Goal: Information Seeking & Learning: Learn about a topic

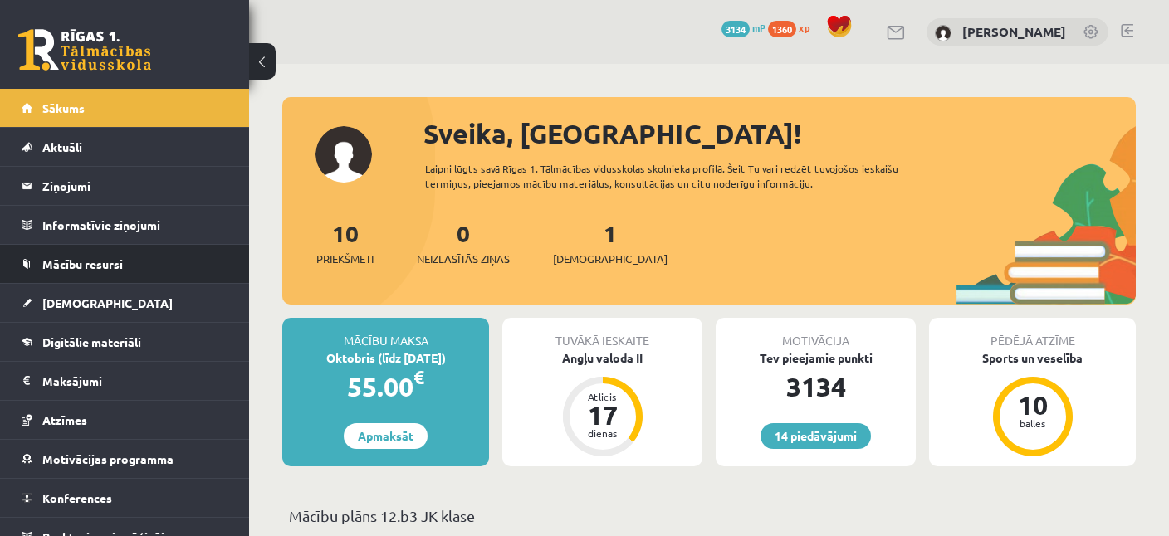
click at [143, 259] on link "Mācību resursi" at bounding box center [125, 264] width 207 height 38
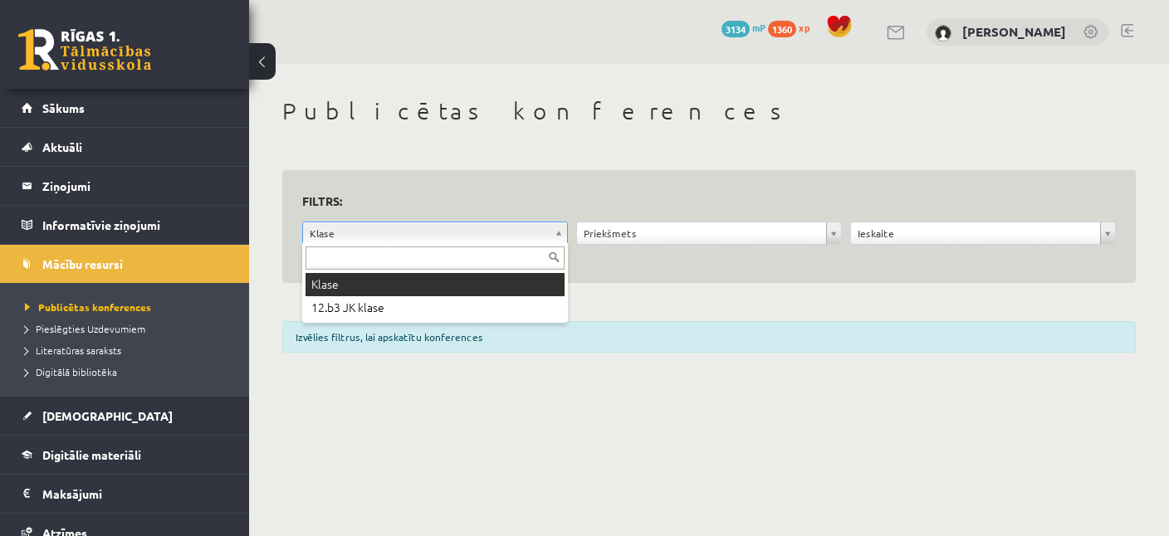
click at [337, 228] on body "14 Dāvanas 3134 mP 1360 xp Milana Požarņikova Sākums Aktuāli Kā mācīties eSKOLĀ…" at bounding box center [584, 268] width 1169 height 536
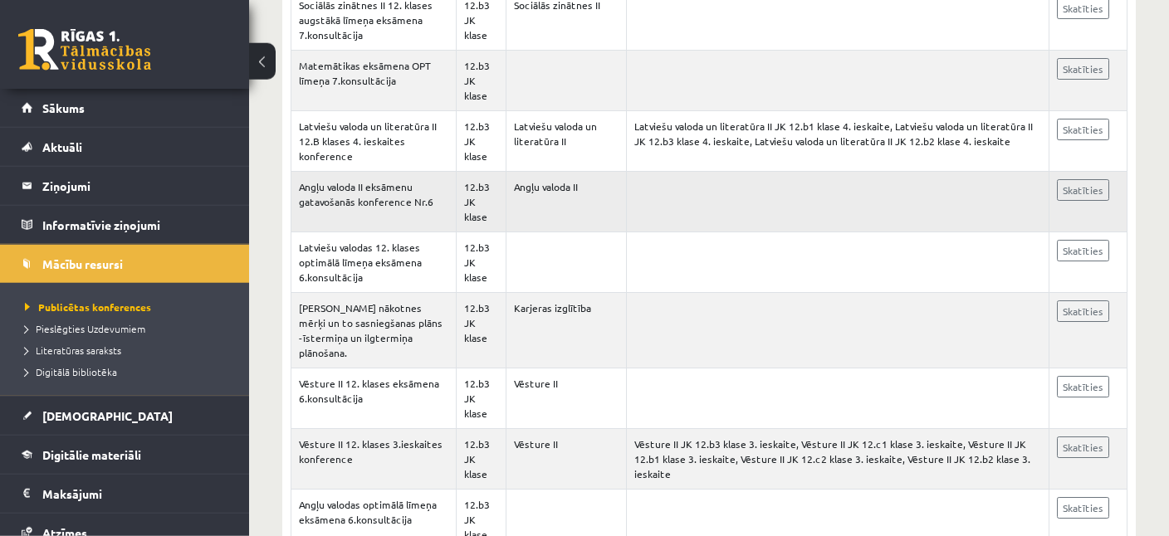
scroll to position [1840, 0]
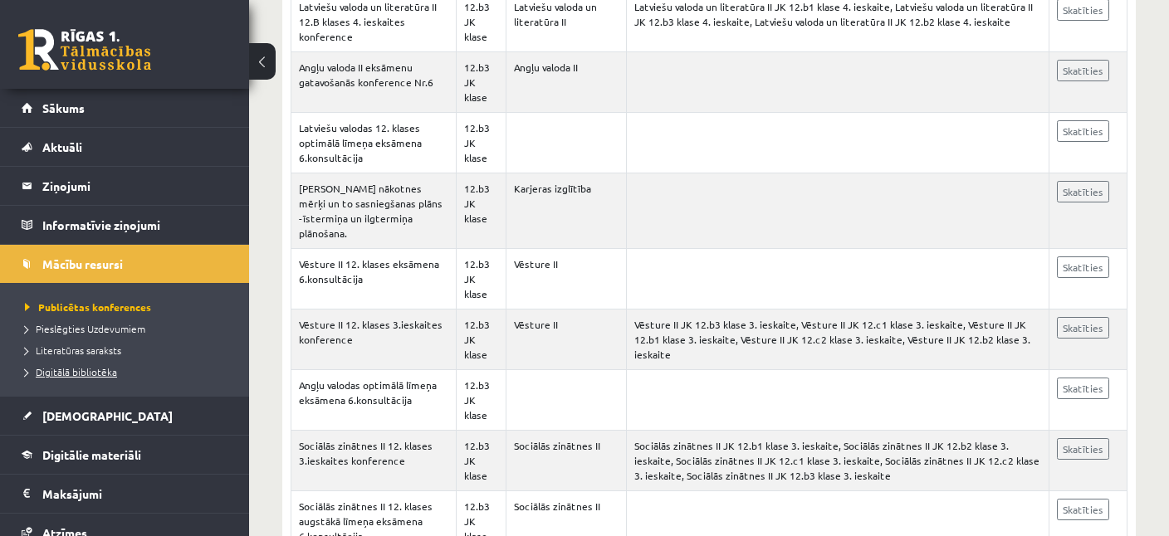
click at [84, 370] on span "Digitālā bibliotēka" at bounding box center [71, 371] width 92 height 13
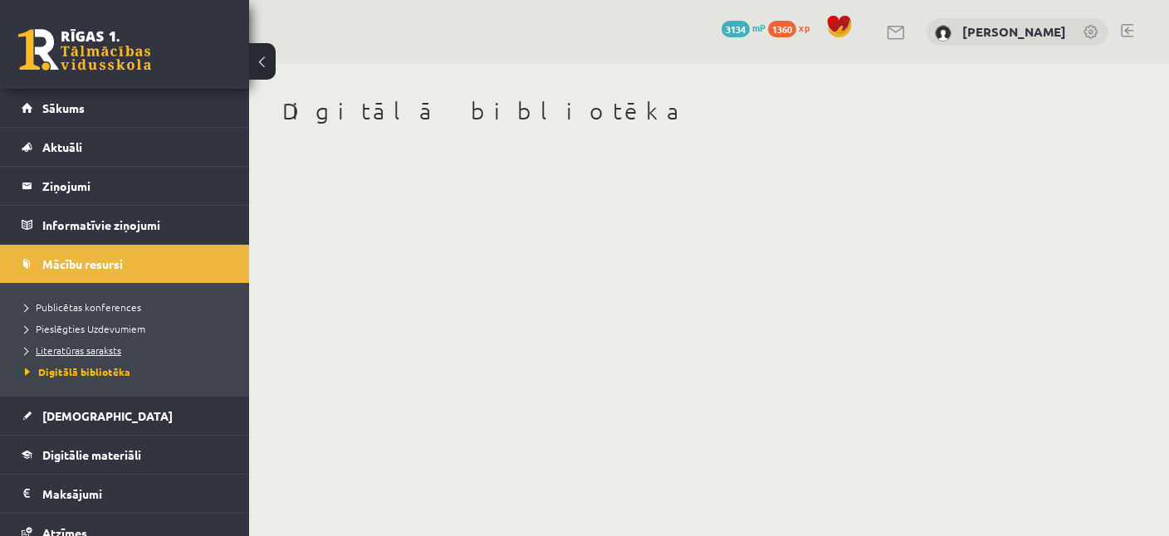
click at [121, 349] on span "Literatūras saraksts" at bounding box center [73, 350] width 96 height 13
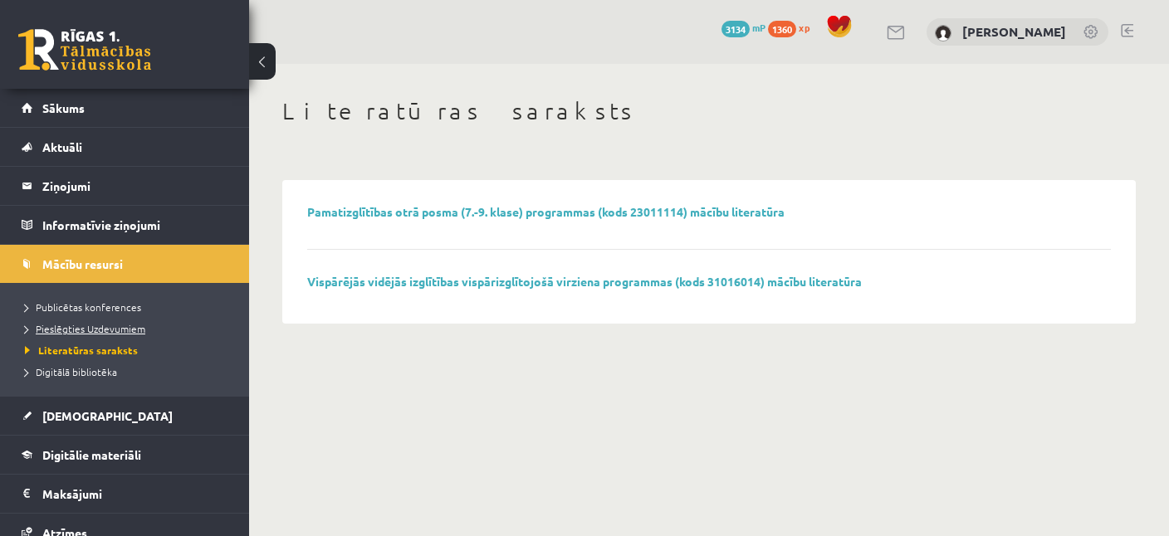
click at [145, 329] on link "Pieslēgties Uzdevumiem" at bounding box center [129, 328] width 208 height 15
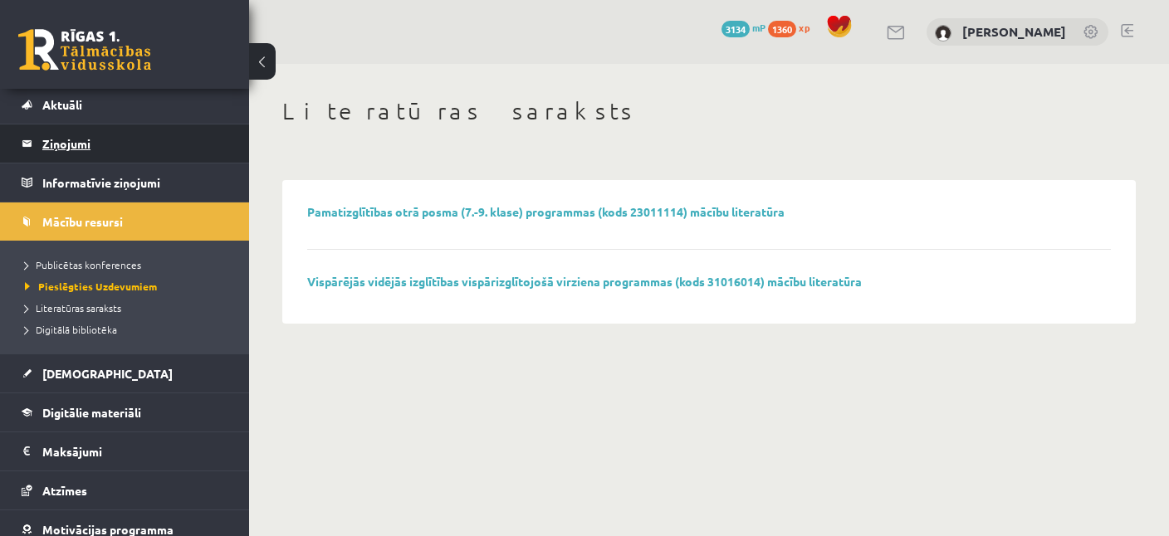
scroll to position [130, 0]
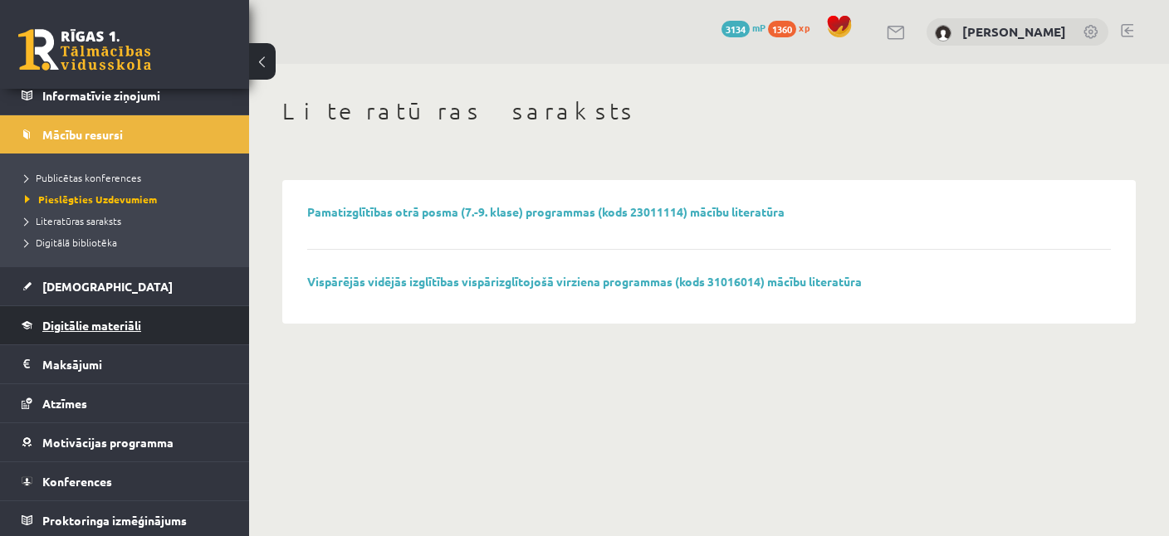
click at [130, 328] on span "Digitālie materiāli" at bounding box center [91, 325] width 99 height 15
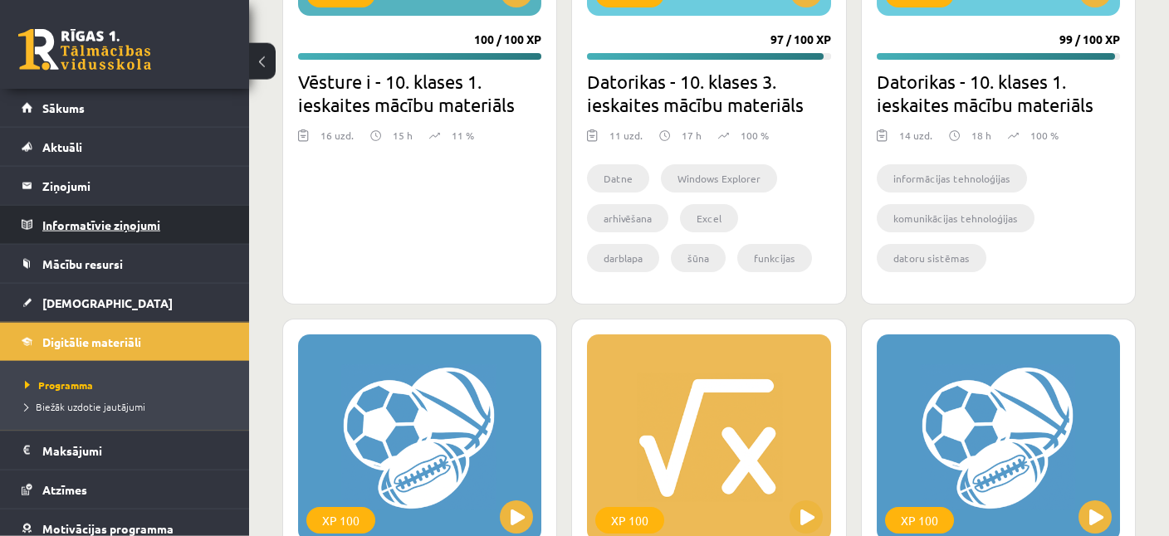
scroll to position [1227, 0]
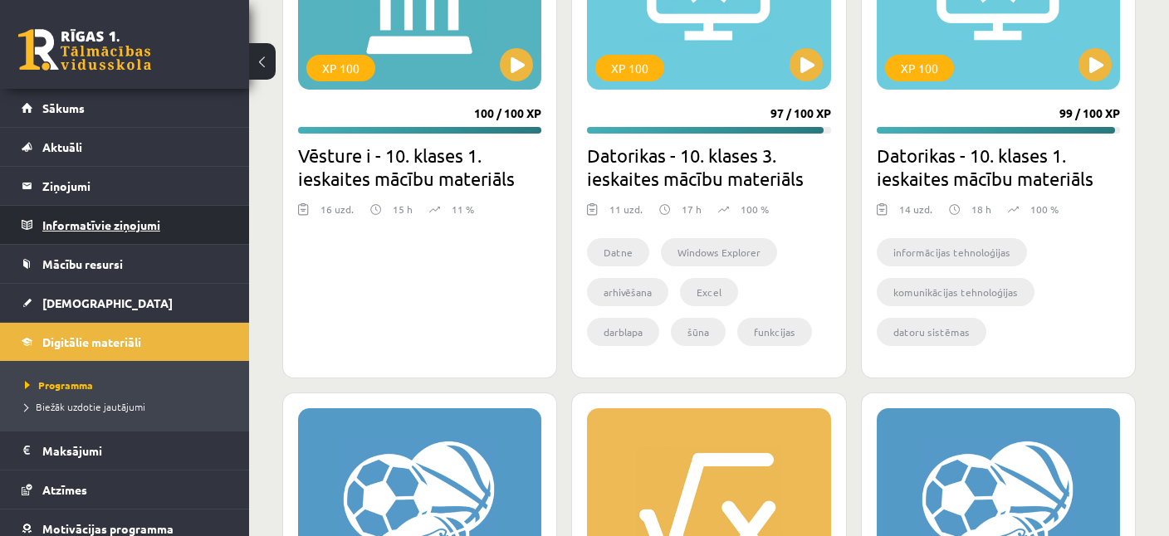
click at [113, 230] on legend "Informatīvie ziņojumi 0" at bounding box center [135, 225] width 186 height 38
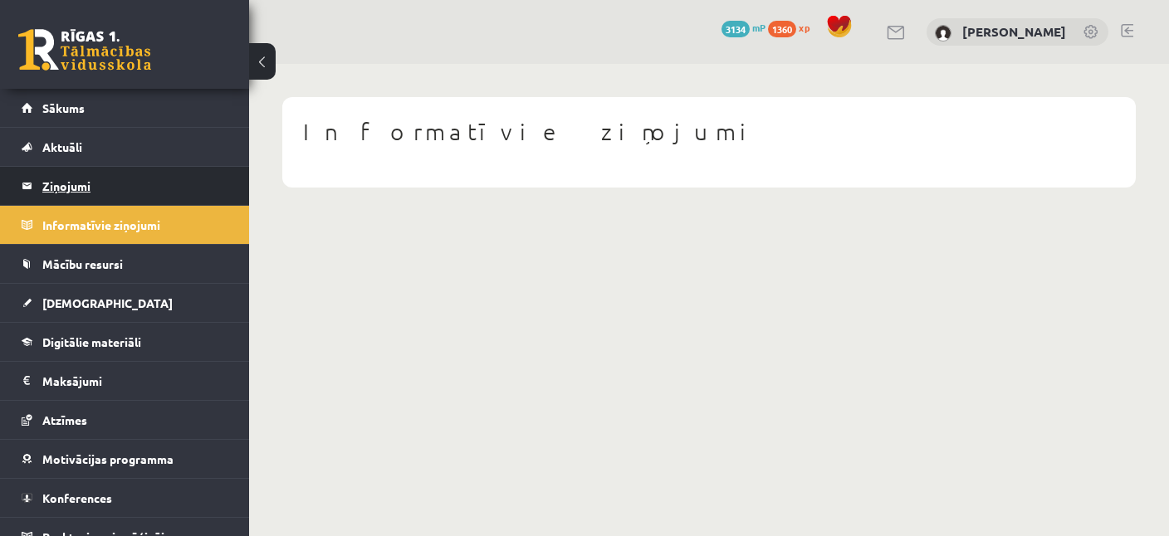
click at [70, 188] on legend "Ziņojumi 0" at bounding box center [135, 186] width 186 height 38
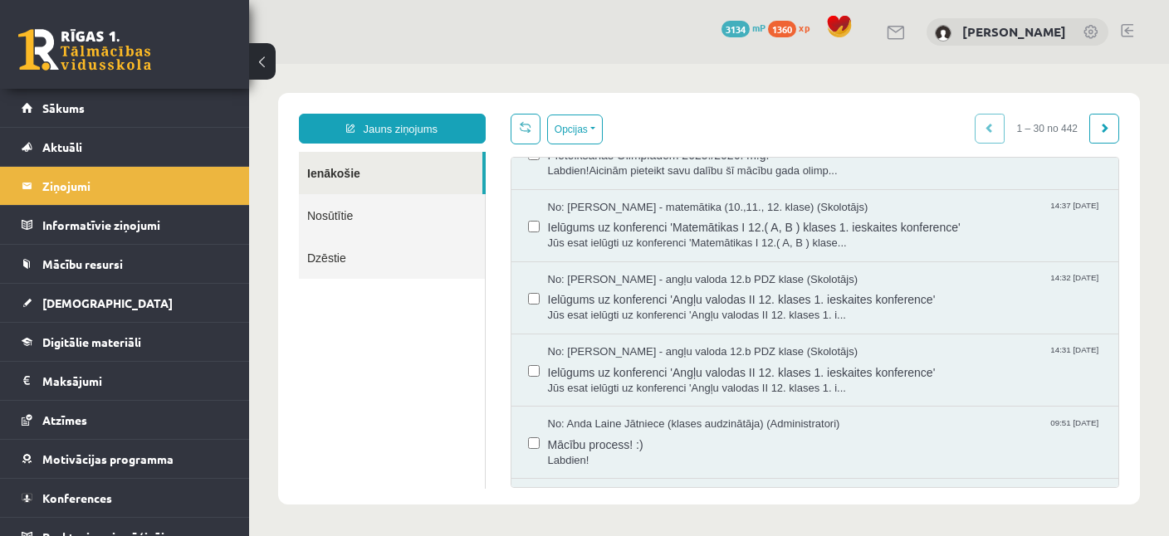
scroll to position [481, 0]
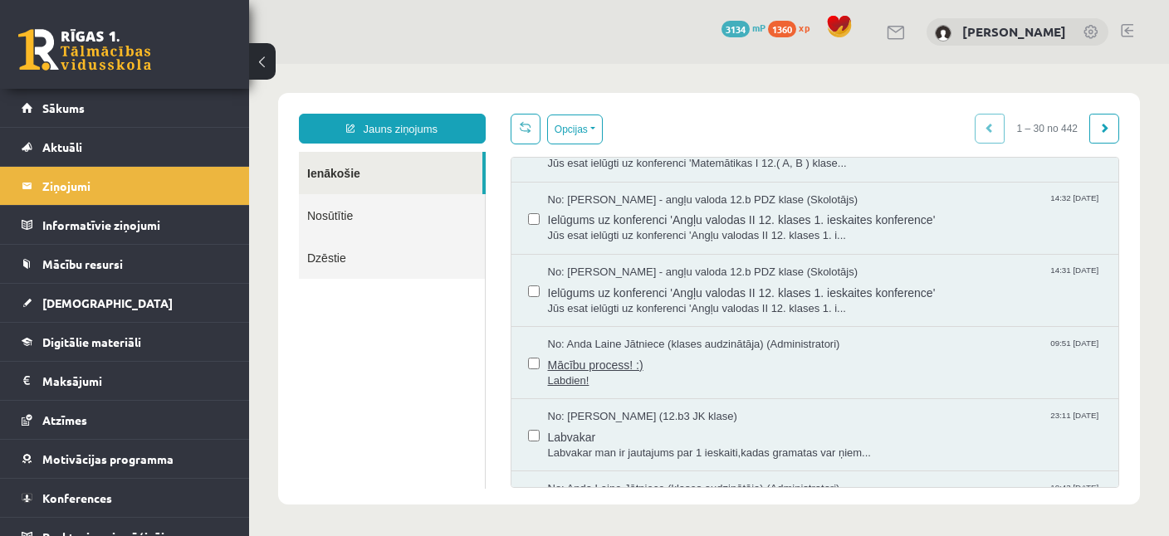
click at [583, 374] on span "Labdien!" at bounding box center [825, 382] width 555 height 16
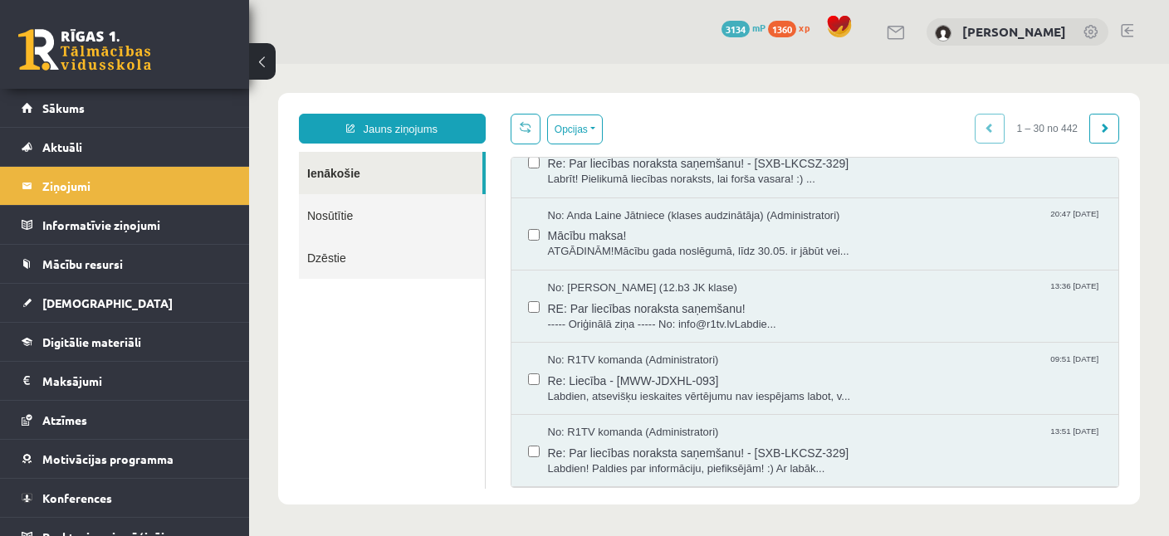
scroll to position [1125, 0]
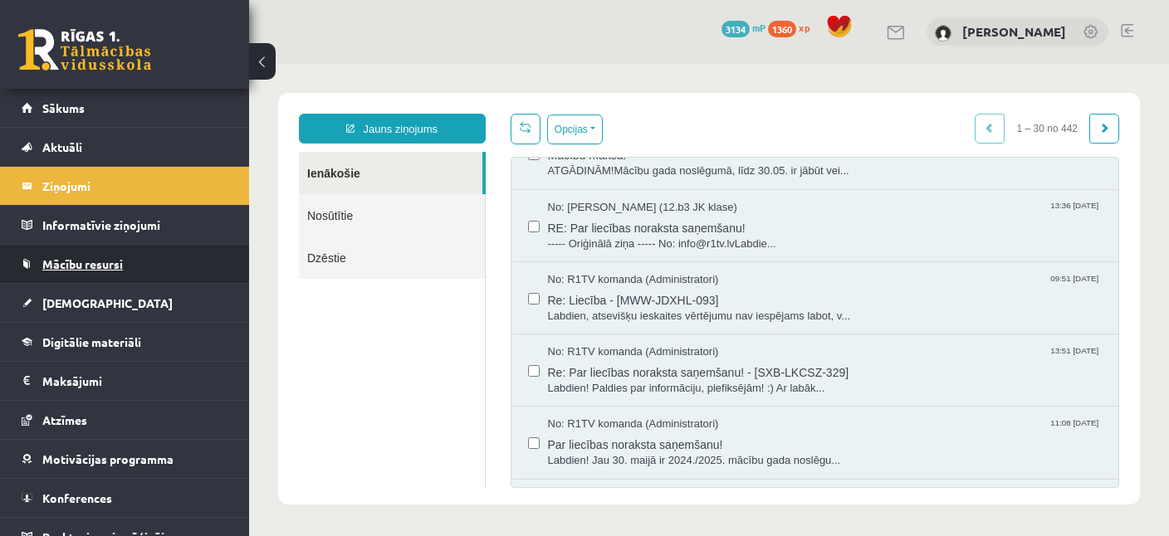
click at [125, 261] on link "Mācību resursi" at bounding box center [125, 264] width 207 height 38
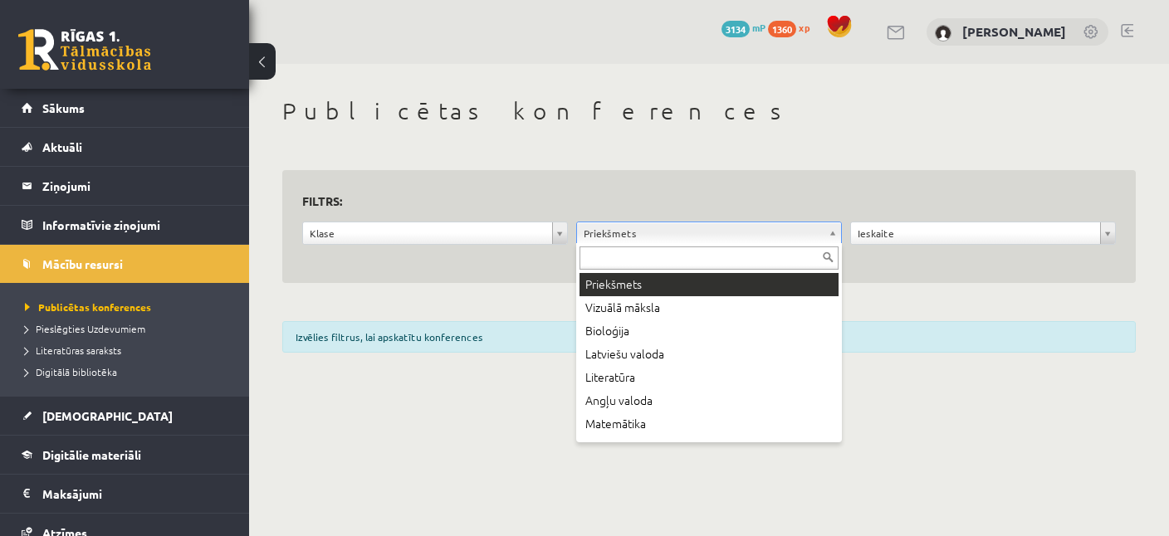
click at [602, 229] on body "0 Dāvanas 3134 mP 1360 xp Milana Požarņikova Sākums Aktuāli Kā mācīties eSKOLĀ …" at bounding box center [584, 268] width 1169 height 536
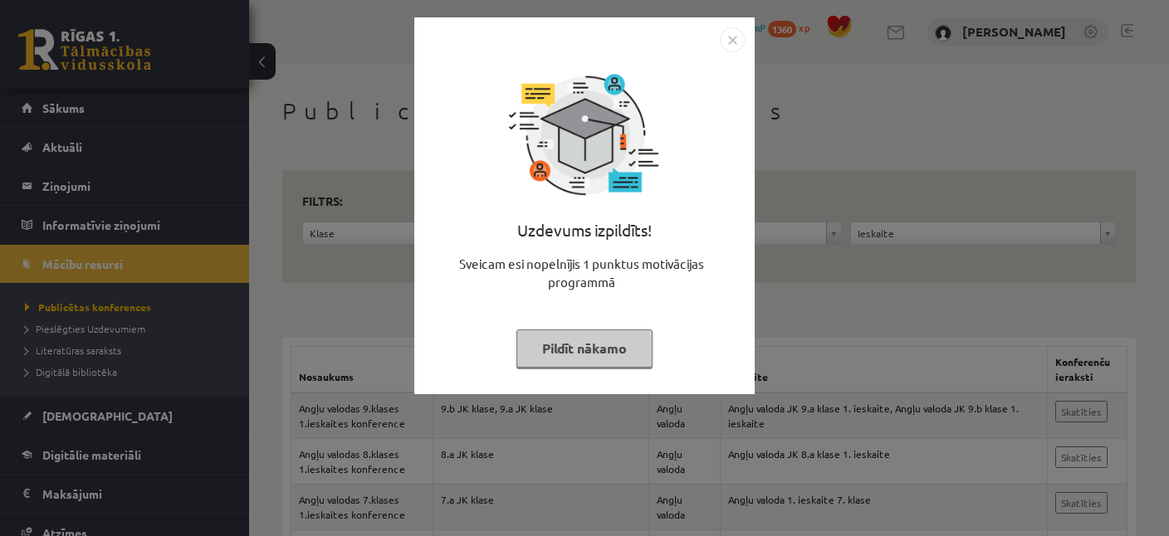
click at [606, 354] on button "Pildīt nākamo" at bounding box center [584, 349] width 136 height 38
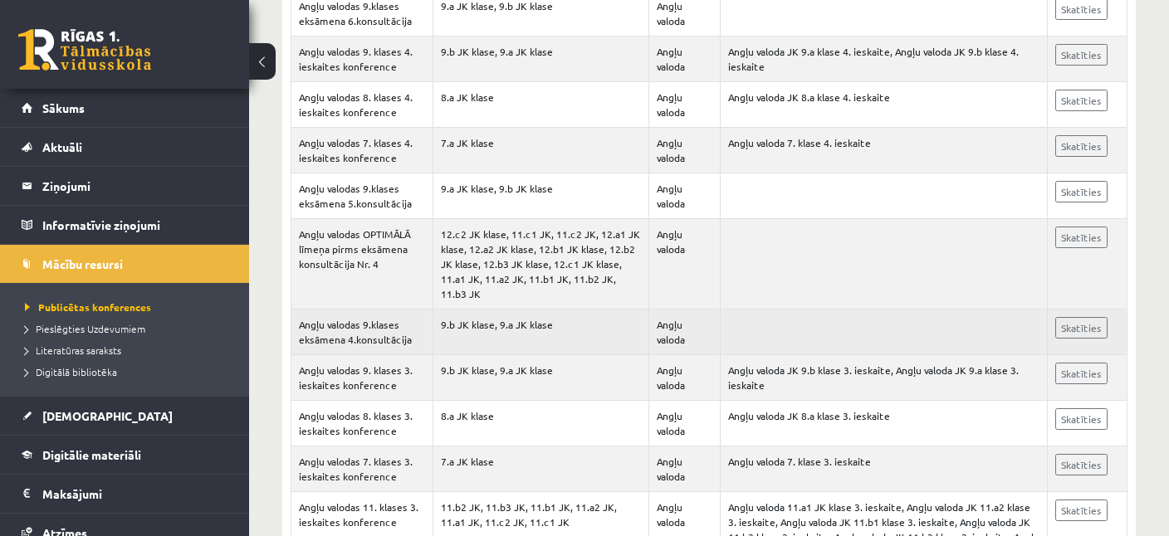
scroll to position [964, 0]
click at [1094, 325] on link "Skatīties" at bounding box center [1081, 327] width 52 height 22
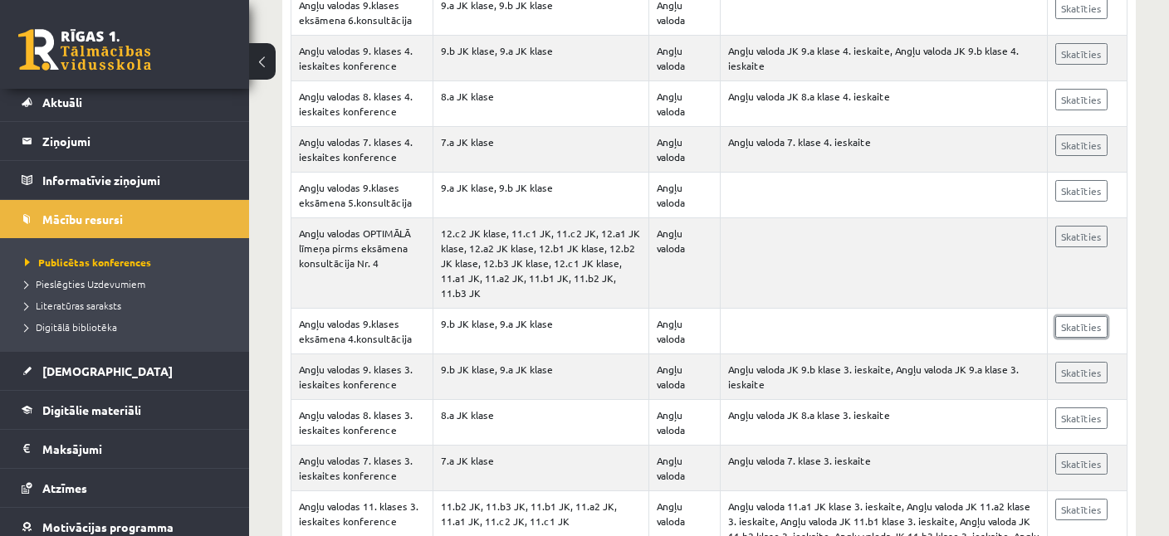
scroll to position [66, 0]
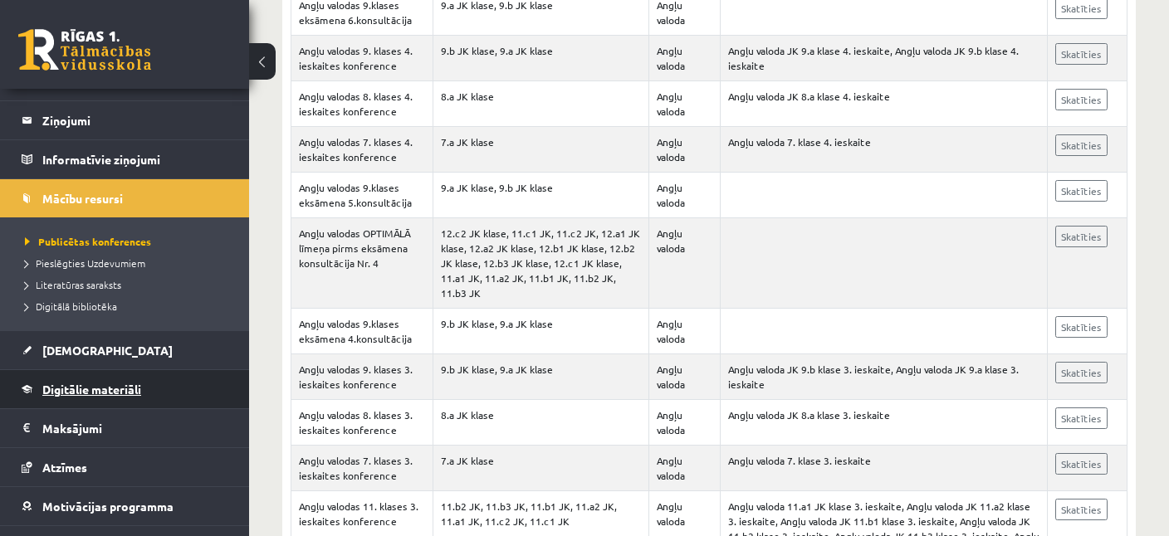
click at [140, 392] on span "Digitālie materiāli" at bounding box center [91, 389] width 99 height 15
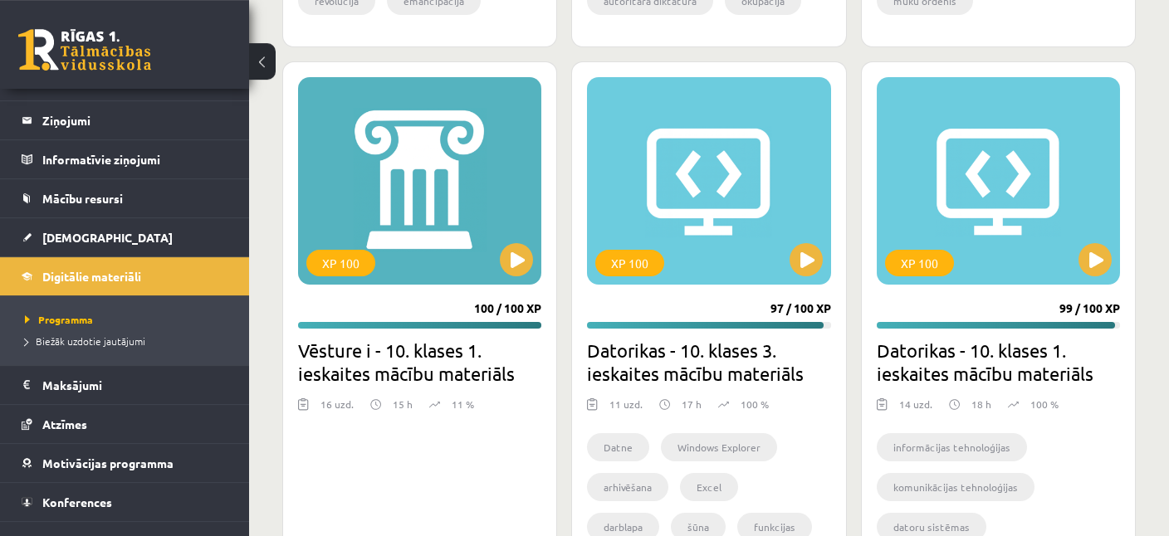
scroll to position [1139, 0]
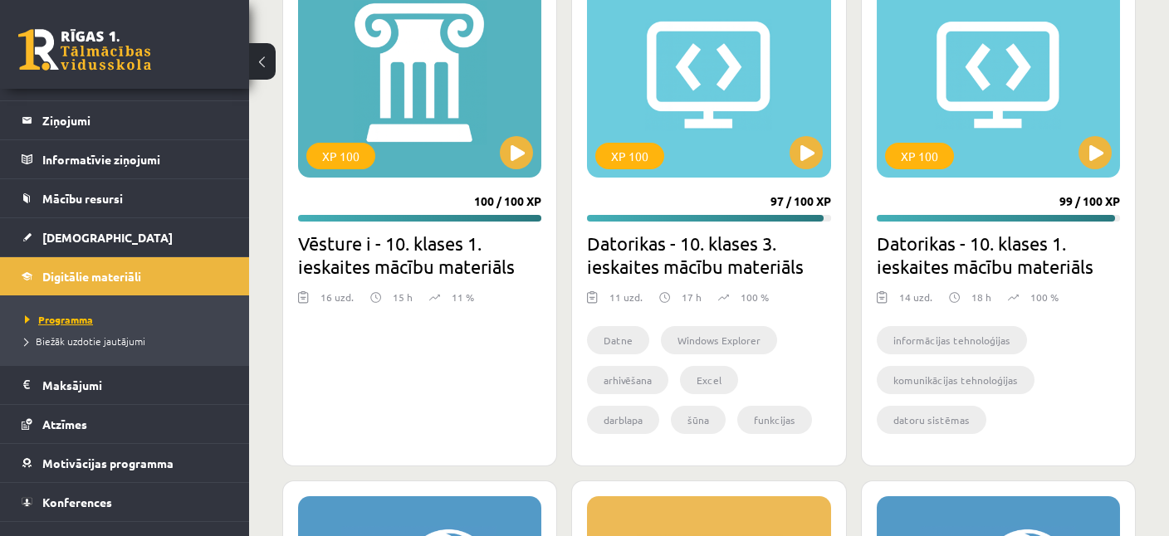
click at [73, 321] on span "Programma" at bounding box center [59, 319] width 68 height 13
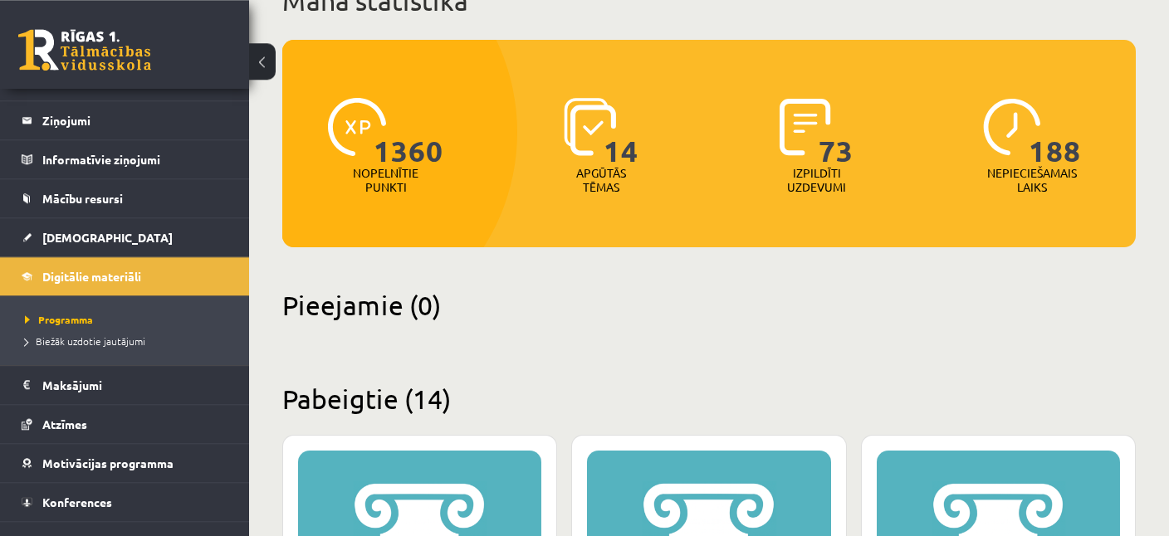
scroll to position [262, 0]
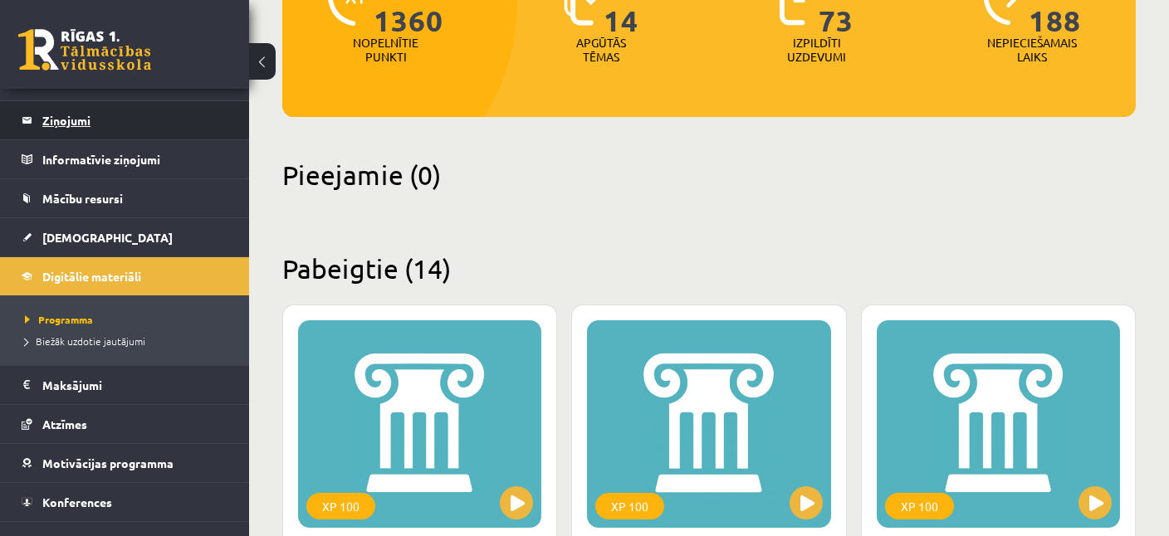
click at [71, 125] on legend "Ziņojumi 0" at bounding box center [135, 120] width 186 height 38
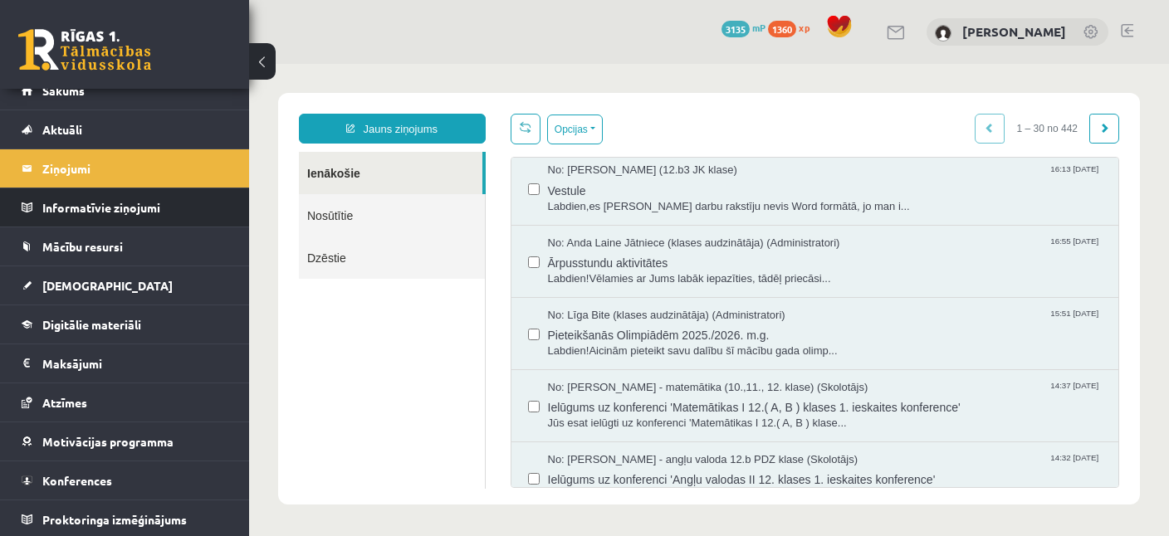
scroll to position [241, 0]
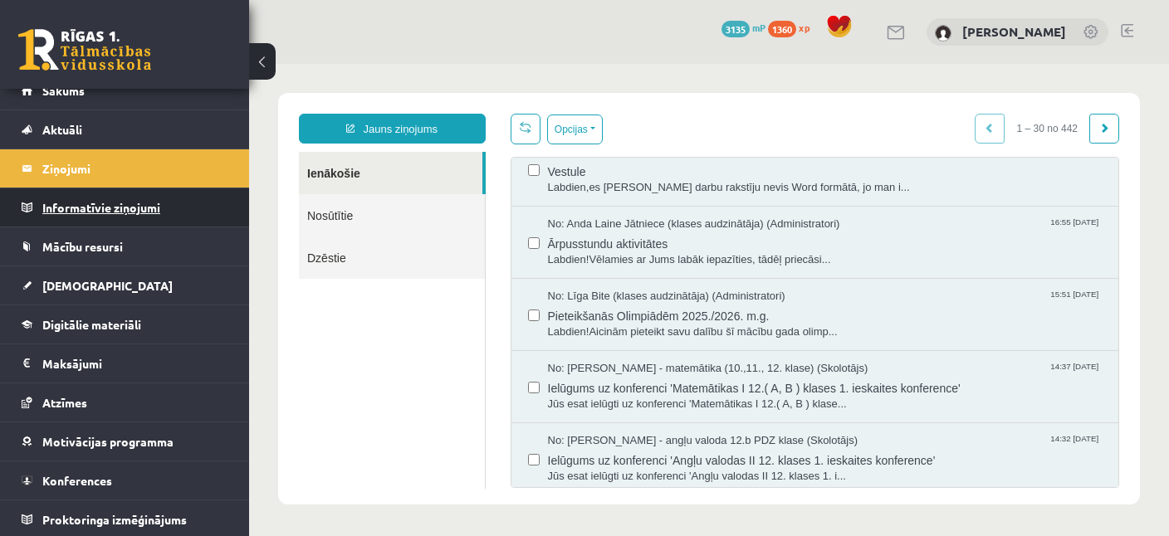
click at [134, 213] on legend "Informatīvie ziņojumi 0" at bounding box center [135, 207] width 186 height 38
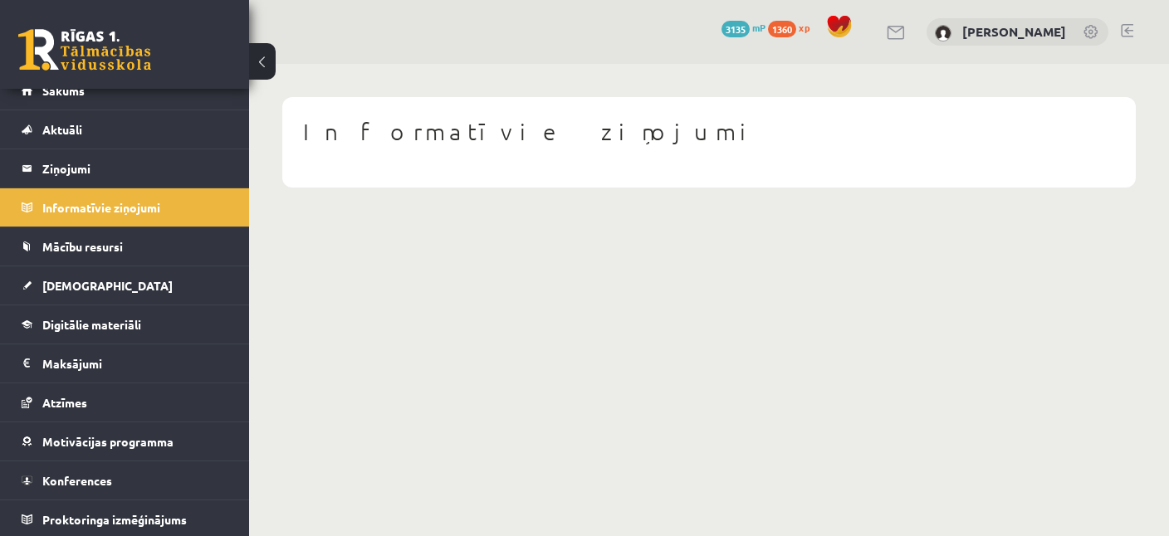
scroll to position [17, 0]
click at [152, 179] on legend "Ziņojumi 0" at bounding box center [135, 168] width 186 height 38
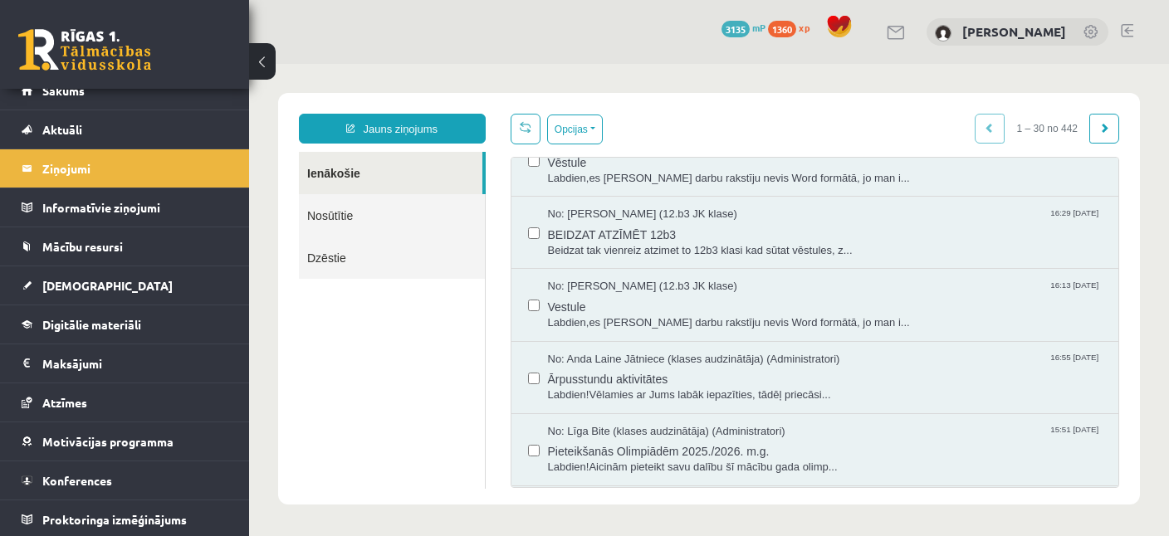
scroll to position [80, 0]
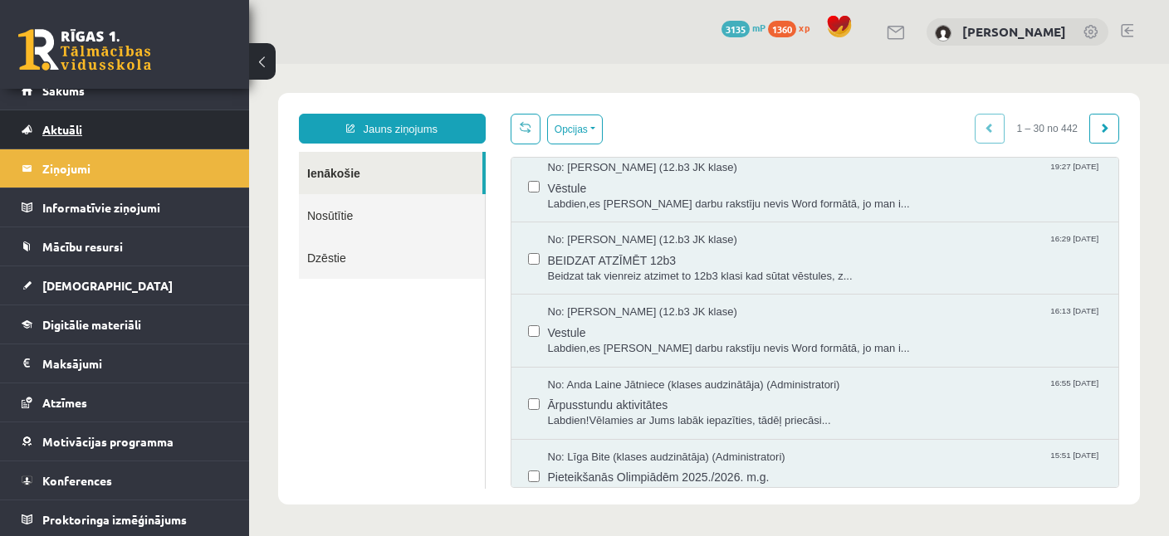
click at [122, 130] on link "Aktuāli" at bounding box center [125, 129] width 207 height 38
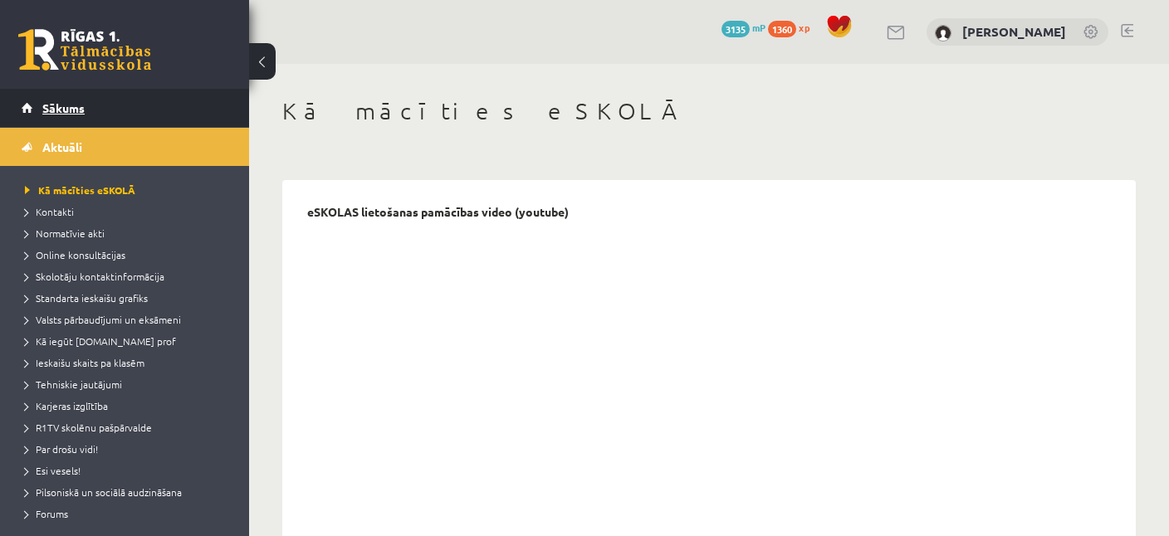
click at [67, 110] on span "Sākums" at bounding box center [63, 107] width 42 height 15
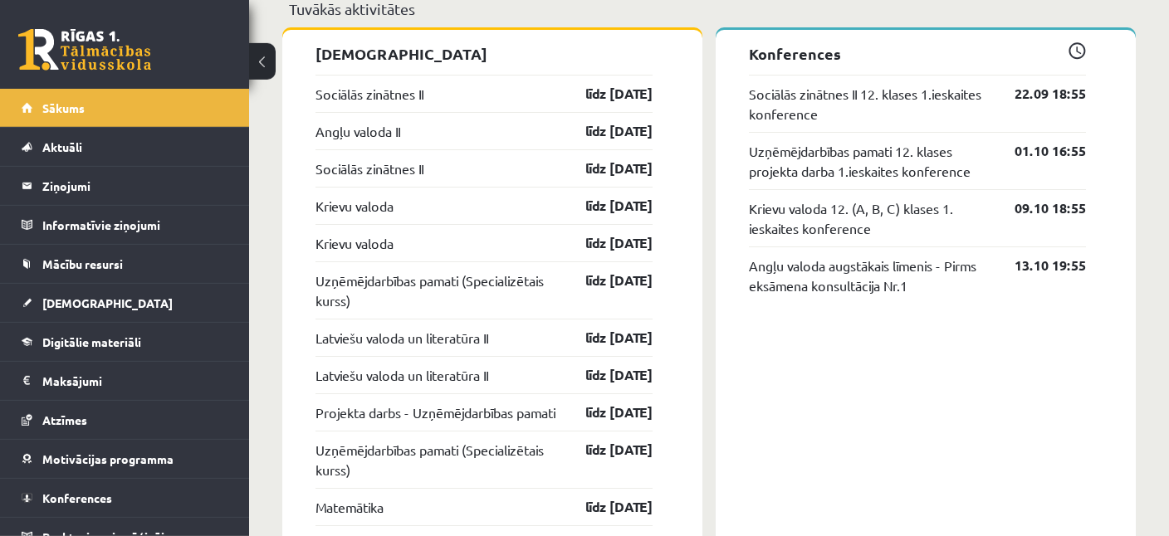
scroll to position [1402, 0]
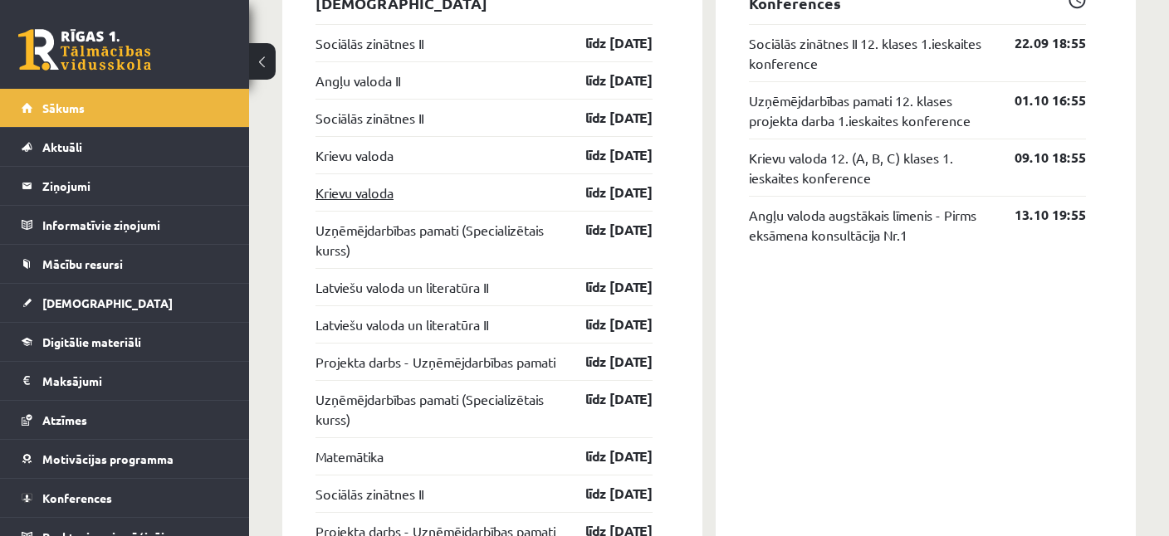
click at [359, 191] on link "Krievu valoda" at bounding box center [354, 193] width 78 height 20
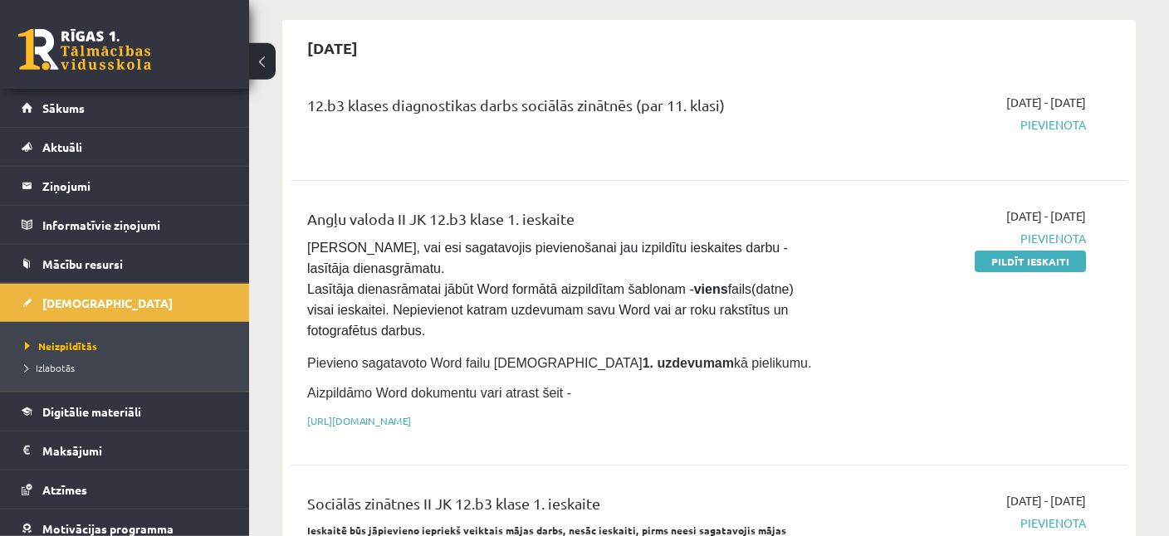
scroll to position [175, 0]
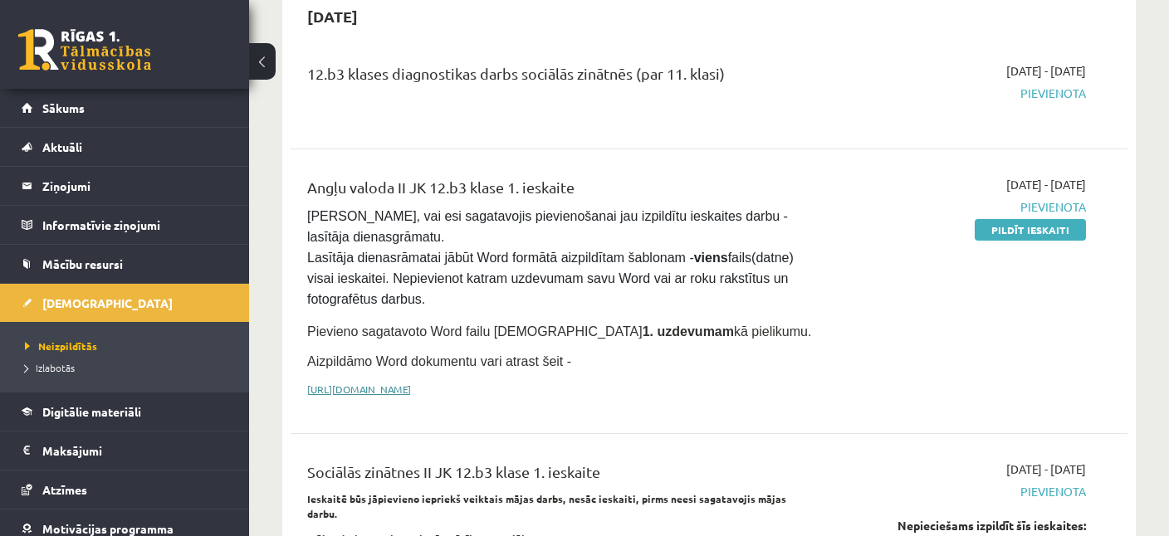
click at [411, 385] on link "[URL][DOMAIN_NAME]" at bounding box center [359, 389] width 104 height 13
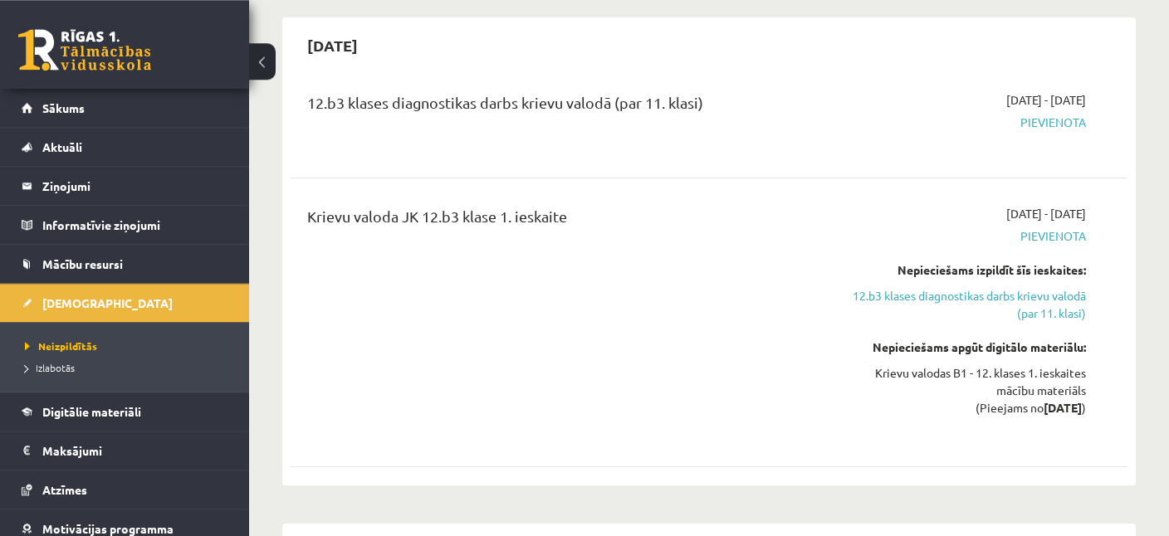
scroll to position [964, 0]
